Goal: Transaction & Acquisition: Book appointment/travel/reservation

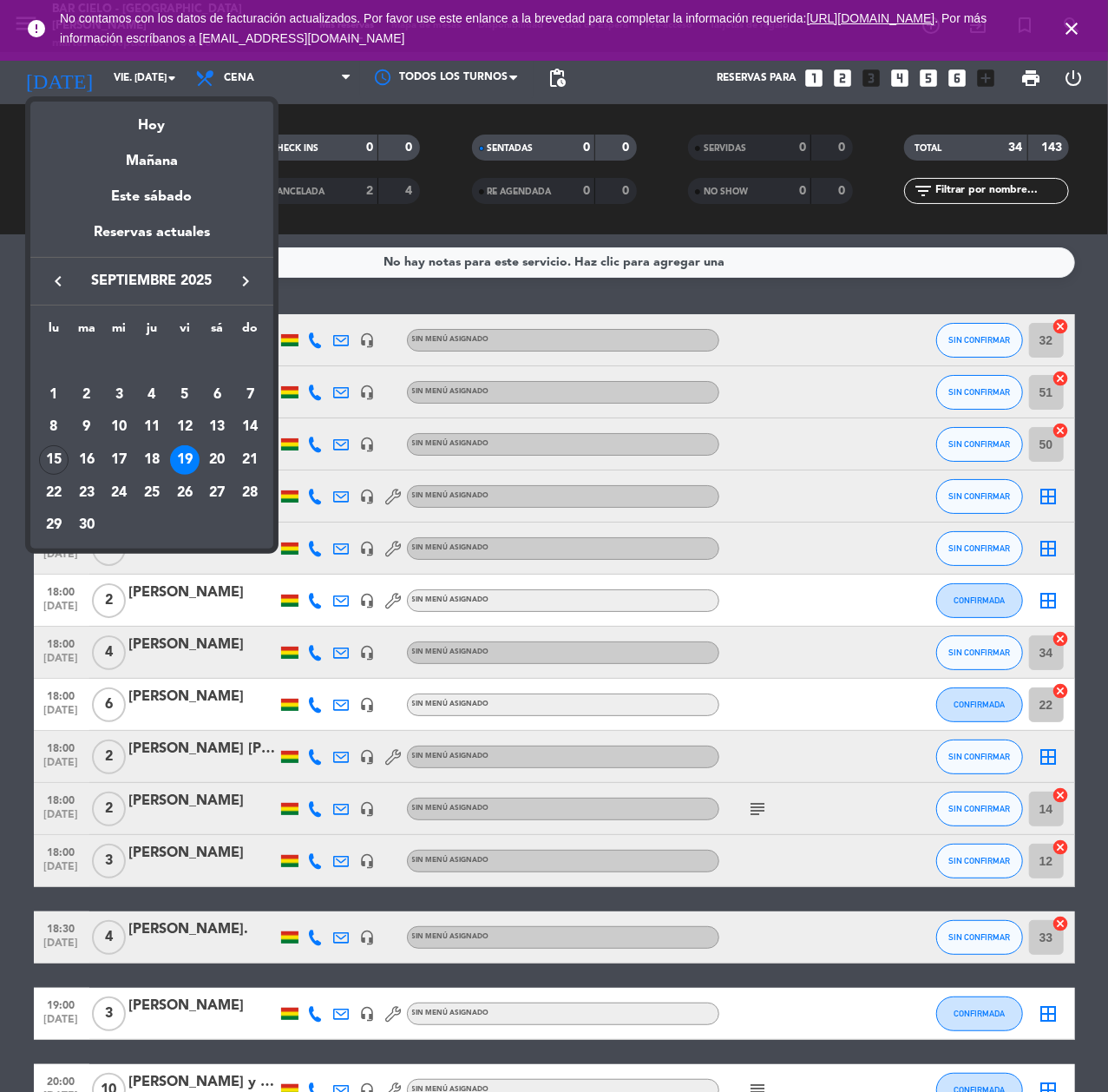
click at [893, 80] on div at bounding box center [554, 546] width 1108 height 1092
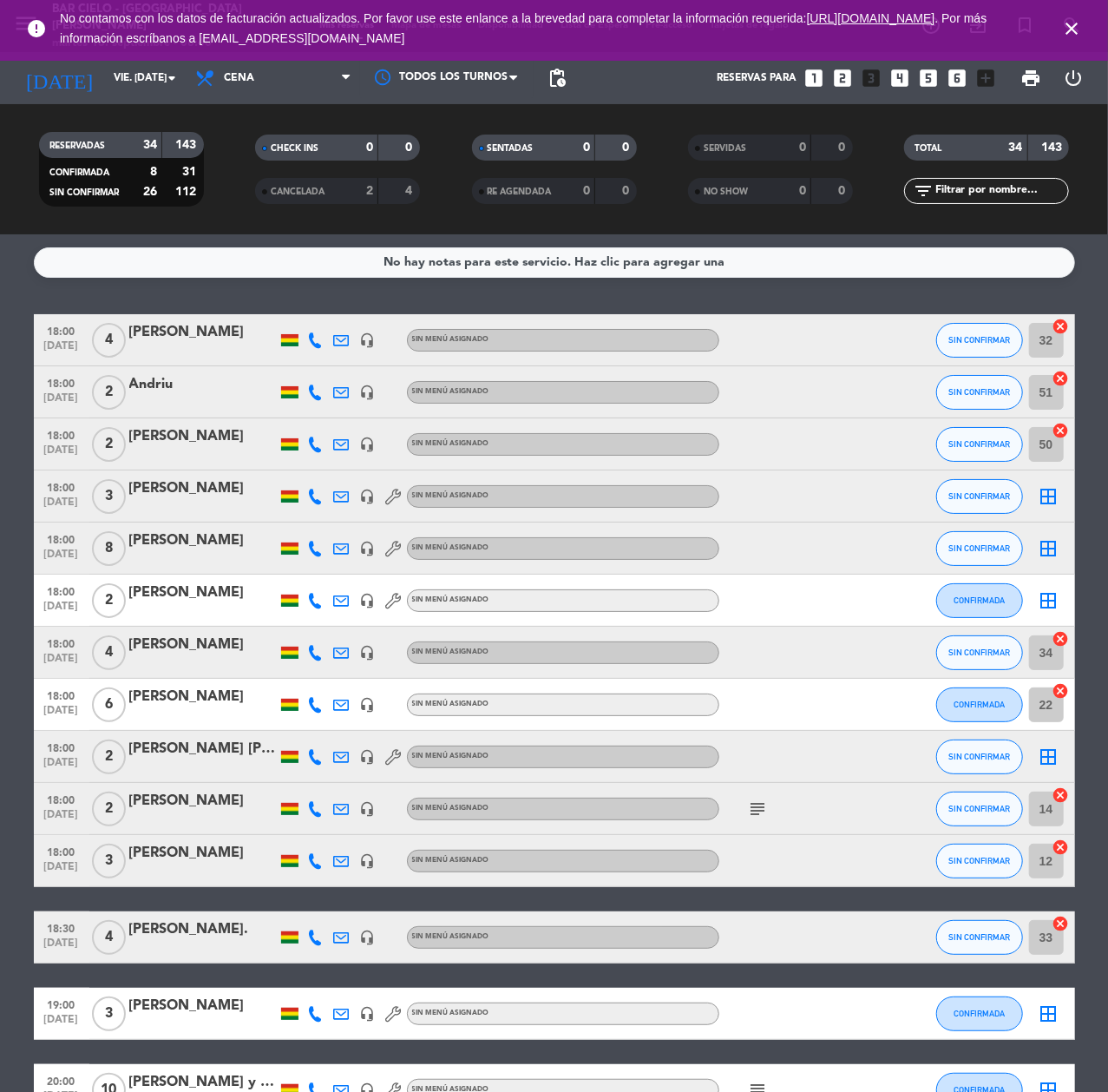
click at [900, 77] on icon "looks_4" at bounding box center [900, 78] width 23 height 23
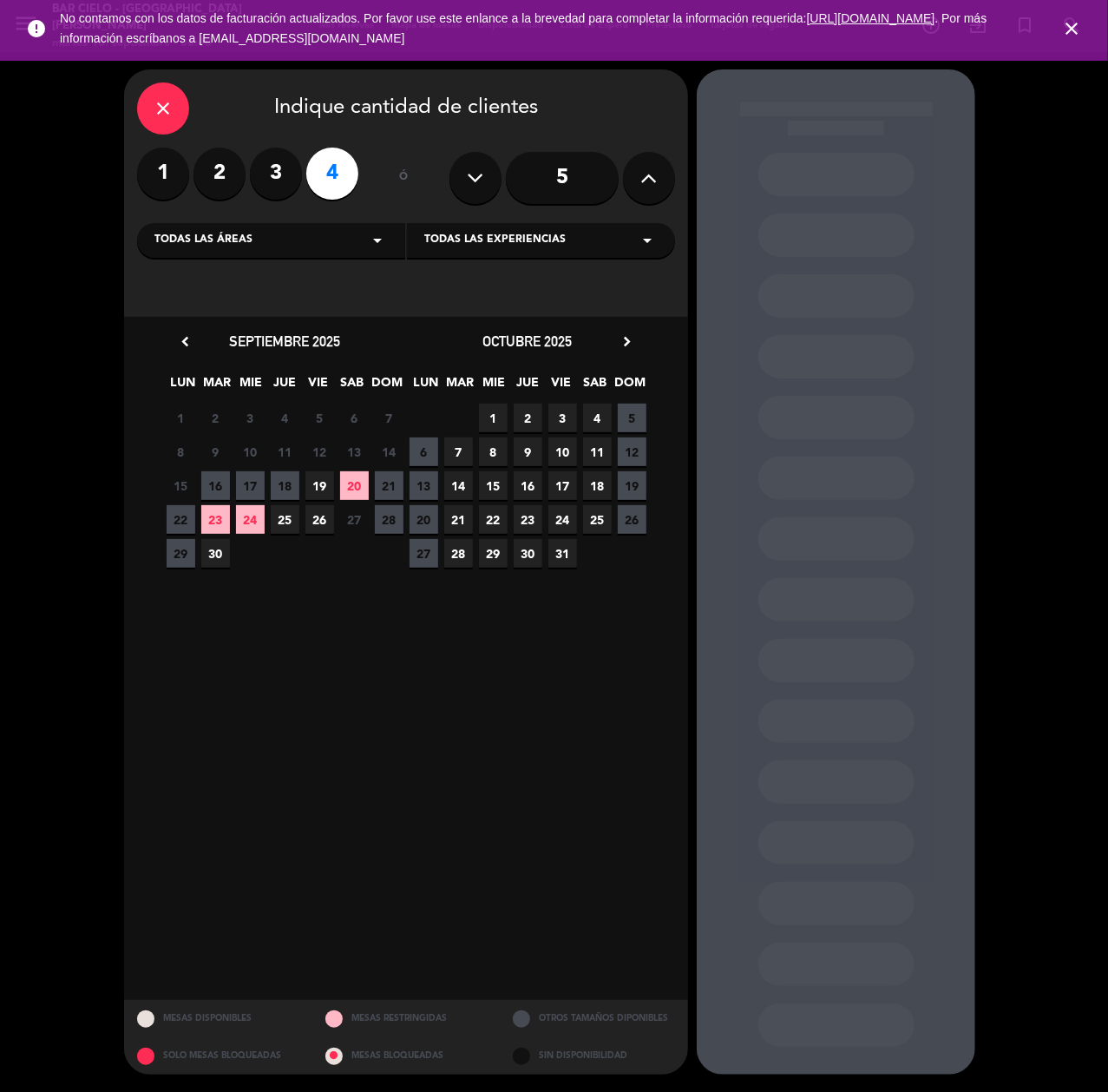
click at [261, 517] on span "24" at bounding box center [250, 519] width 29 height 29
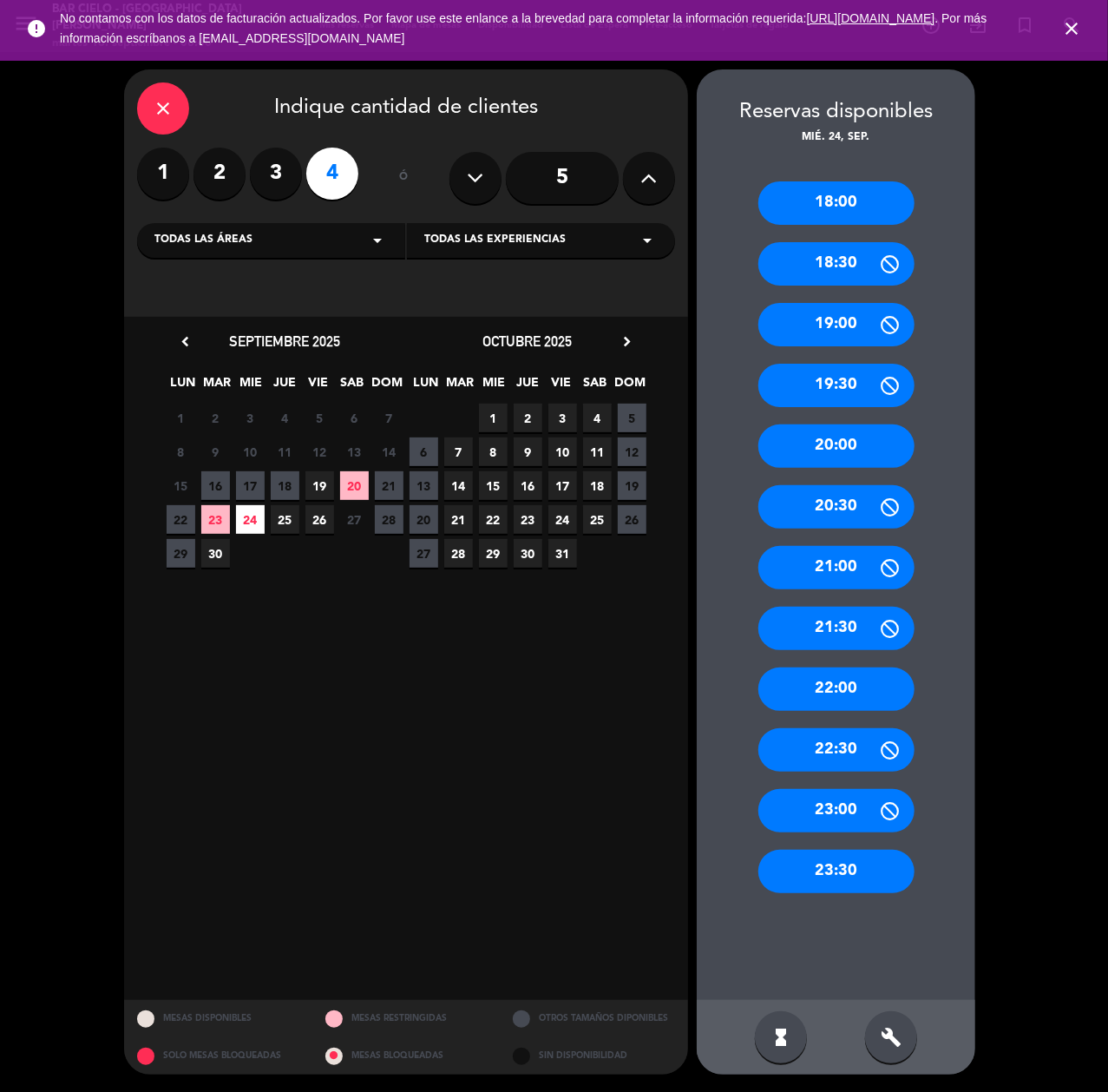
click at [854, 154] on div "18:00 18:30 19:00 19:30 20:00 20:30 21:00 21:30 22:00 22:30 23:00 23:30" at bounding box center [836, 572] width 279 height 853
click at [841, 199] on div "18:00" at bounding box center [836, 203] width 156 height 44
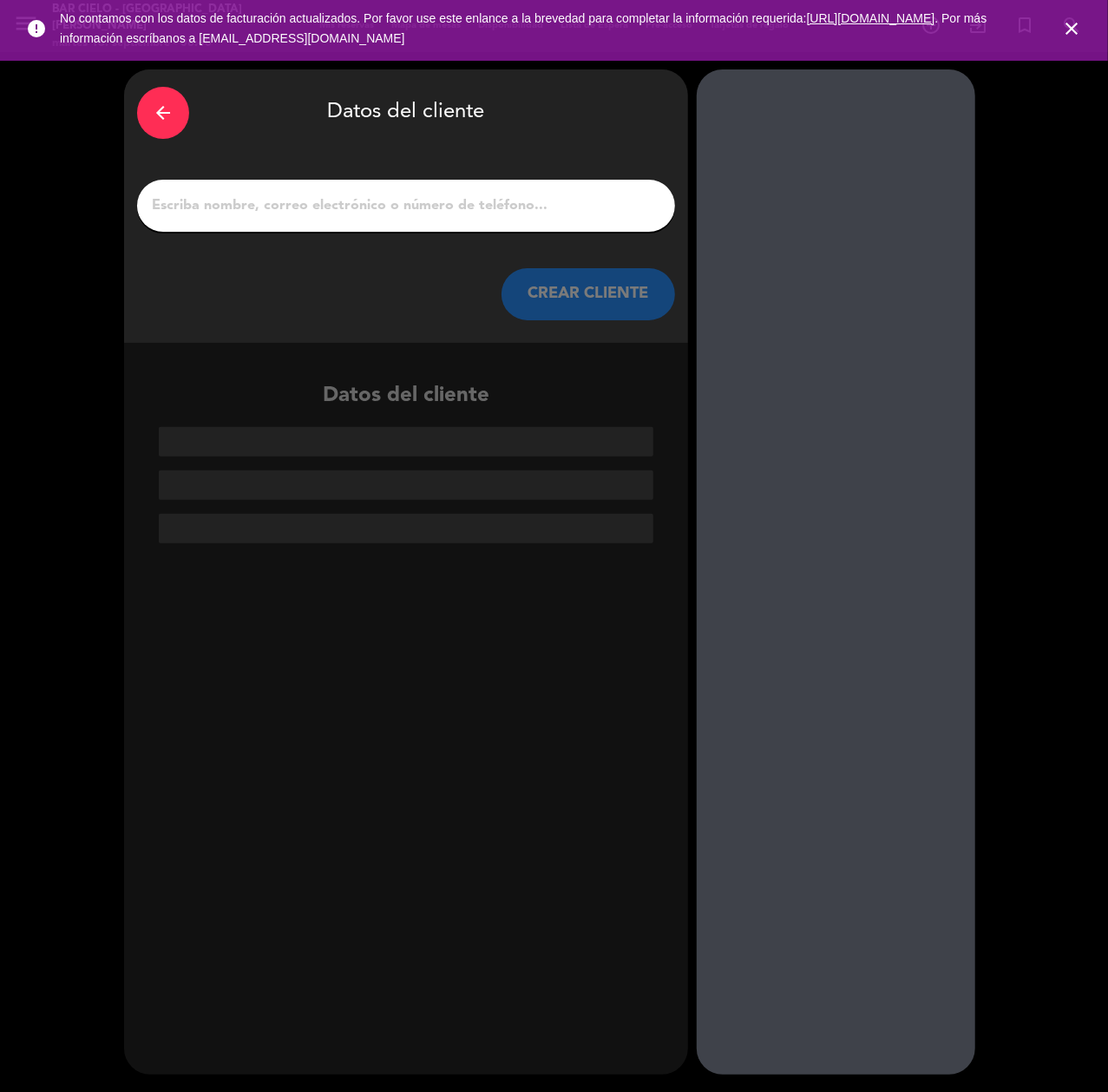
click at [328, 215] on input "1" at bounding box center [406, 205] width 512 height 24
paste input "[PERSON_NAME]"
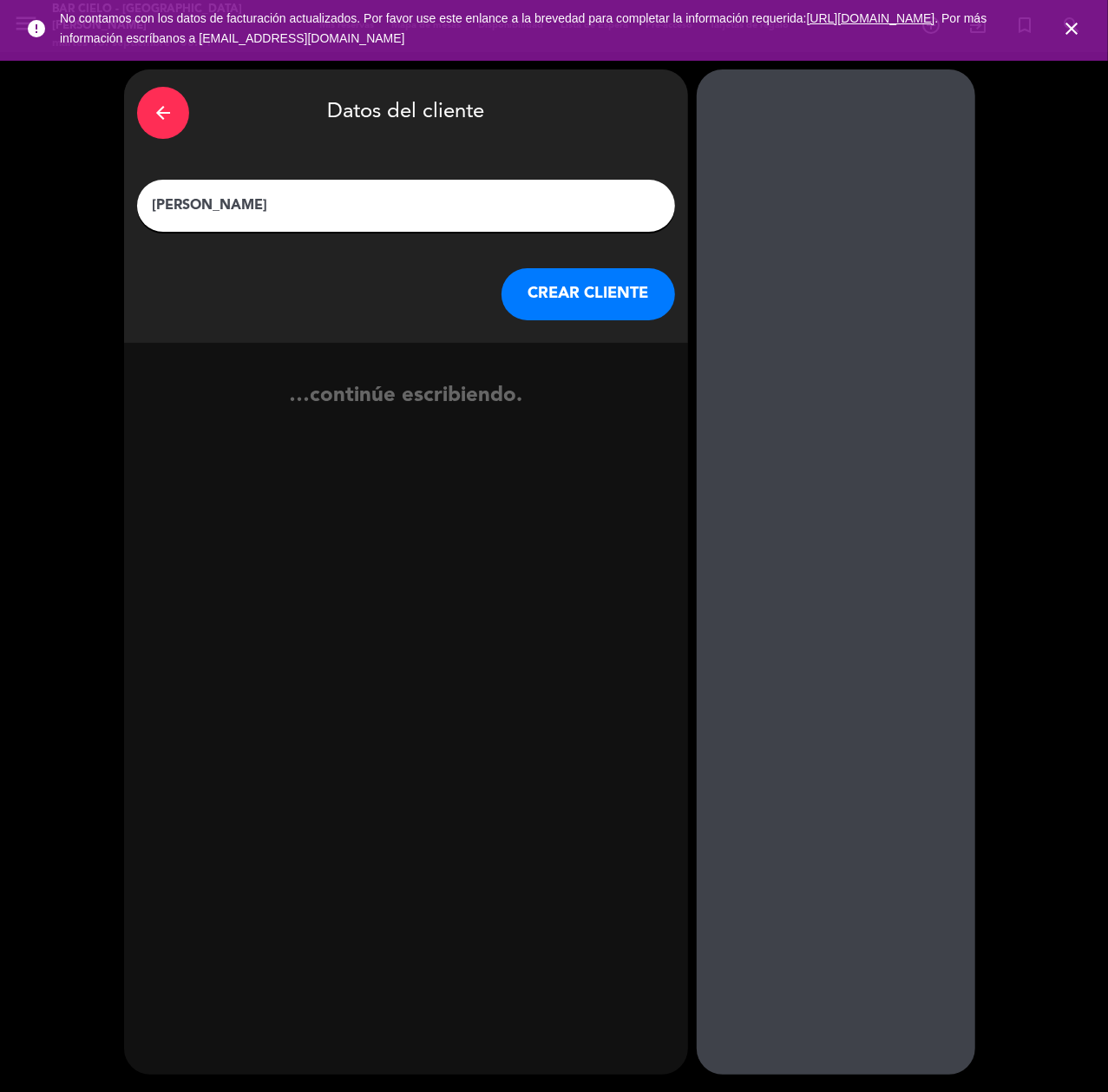
type input "[PERSON_NAME]"
click at [555, 290] on button "CREAR CLIENTE" at bounding box center [588, 294] width 173 height 52
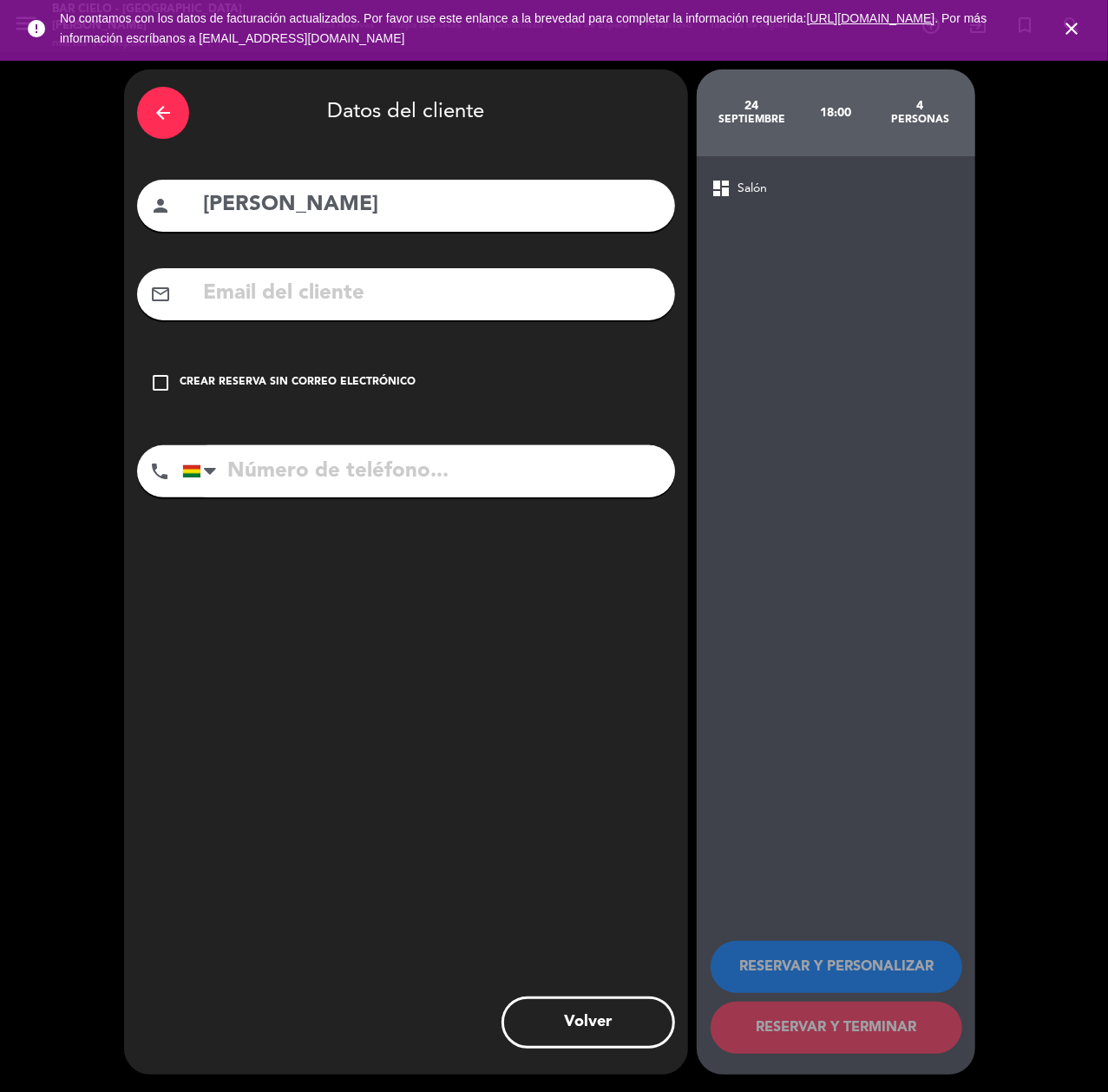
click at [307, 292] on input "text" at bounding box center [431, 294] width 461 height 36
paste input "[EMAIL_ADDRESS][DOMAIN_NAME]"
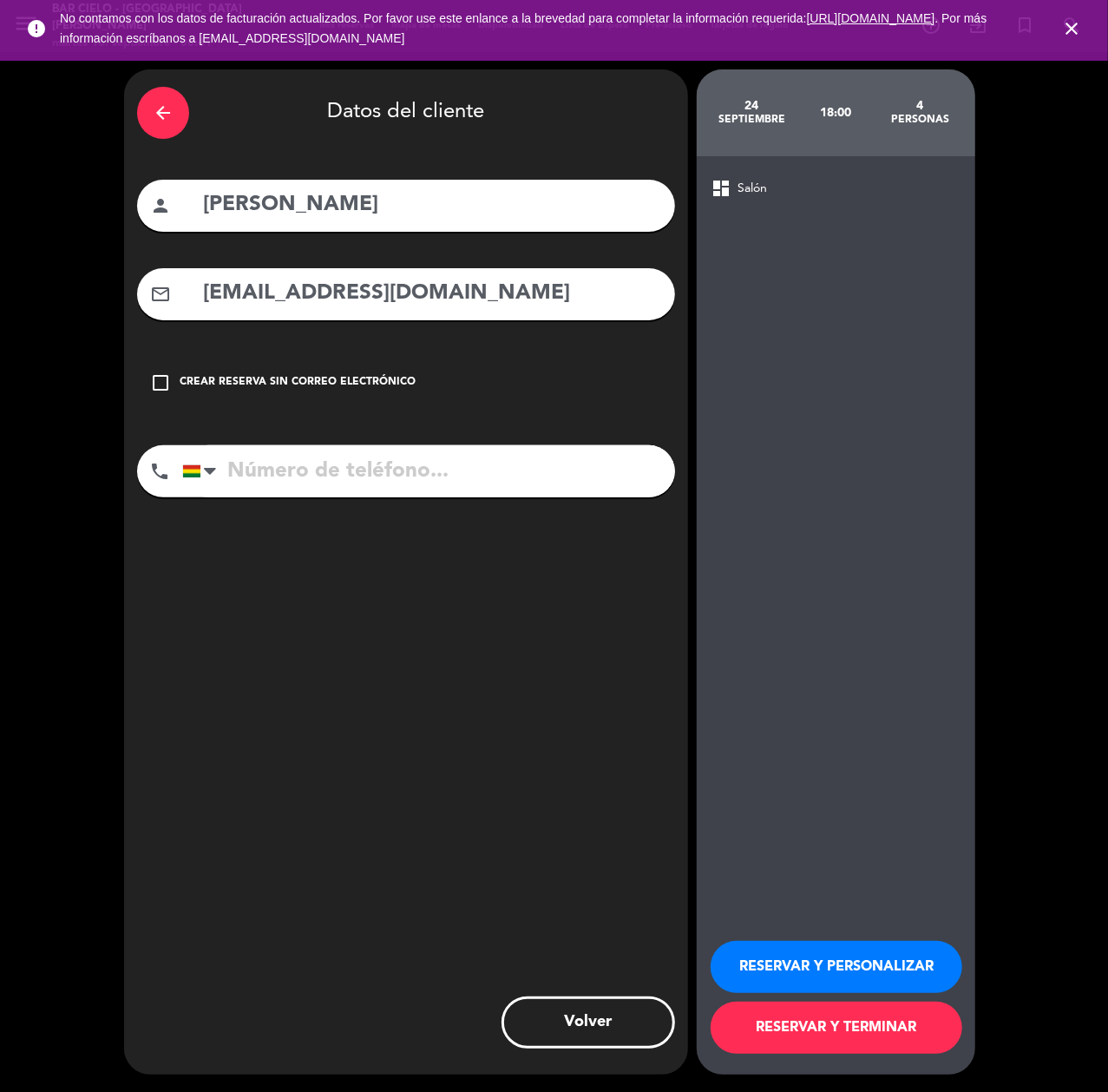
type input "[EMAIL_ADDRESS][DOMAIN_NAME]"
drag, startPoint x: 292, startPoint y: 472, endPoint x: 266, endPoint y: 490, distance: 31.6
click at [290, 472] on input "tel" at bounding box center [428, 471] width 493 height 52
paste input "78116127"
click at [354, 481] on input "78116127" at bounding box center [428, 471] width 493 height 52
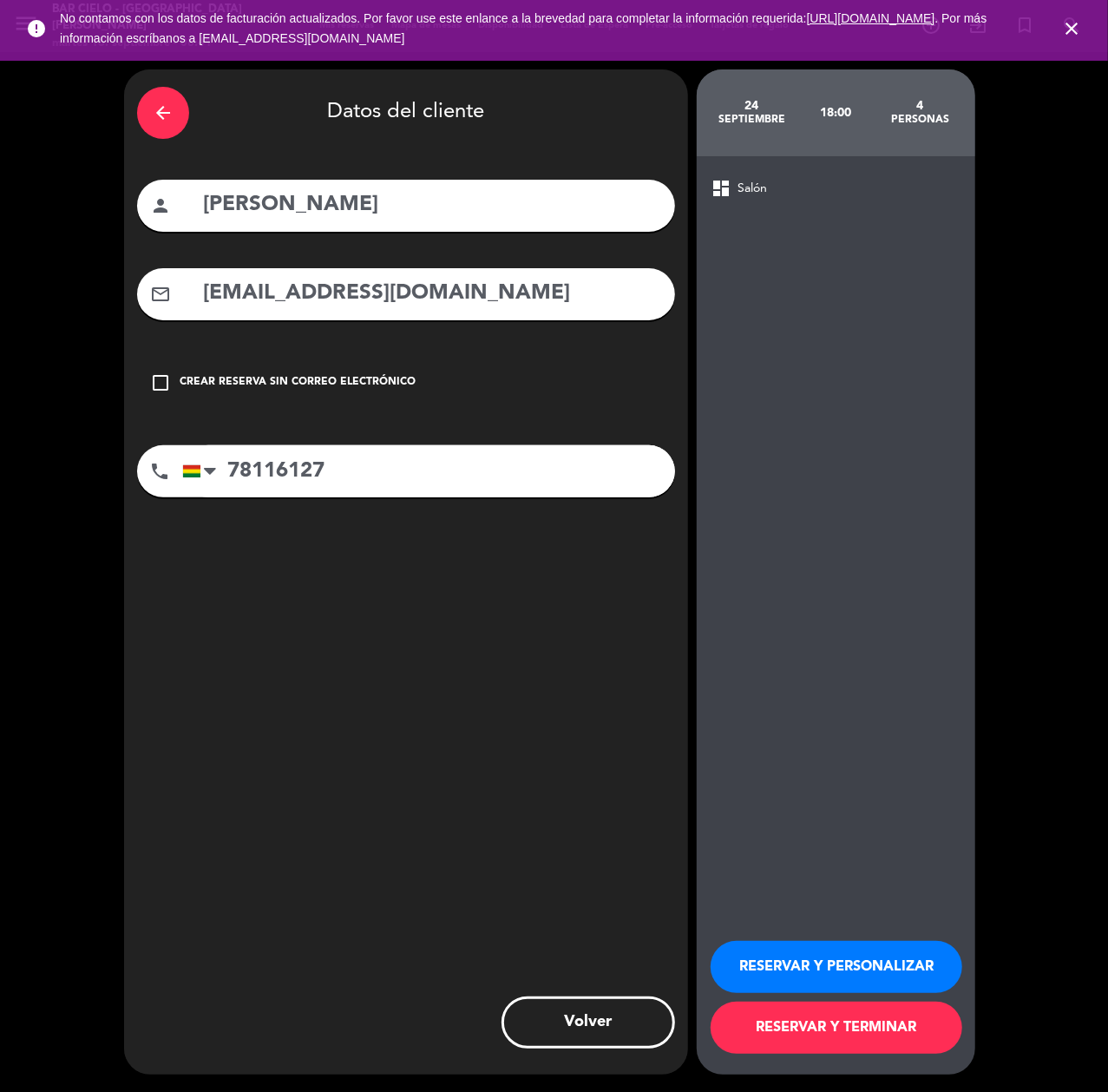
type input "78116127"
click at [798, 945] on button "RESERVAR Y PERSONALIZAR" at bounding box center [836, 967] width 252 height 52
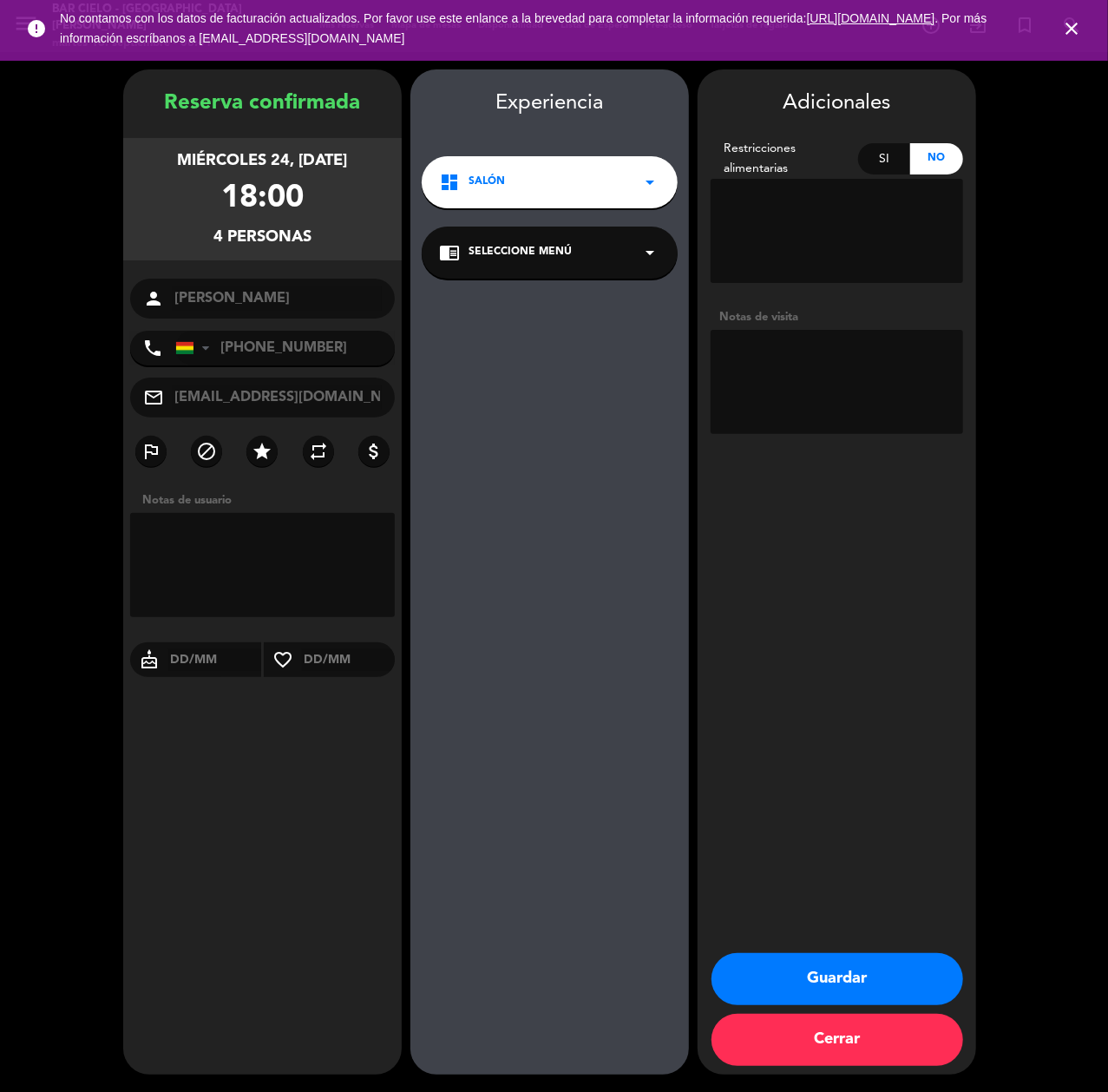
click at [761, 967] on button "Guardar" at bounding box center [837, 979] width 252 height 52
